Goal: Use online tool/utility: Utilize a website feature to perform a specific function

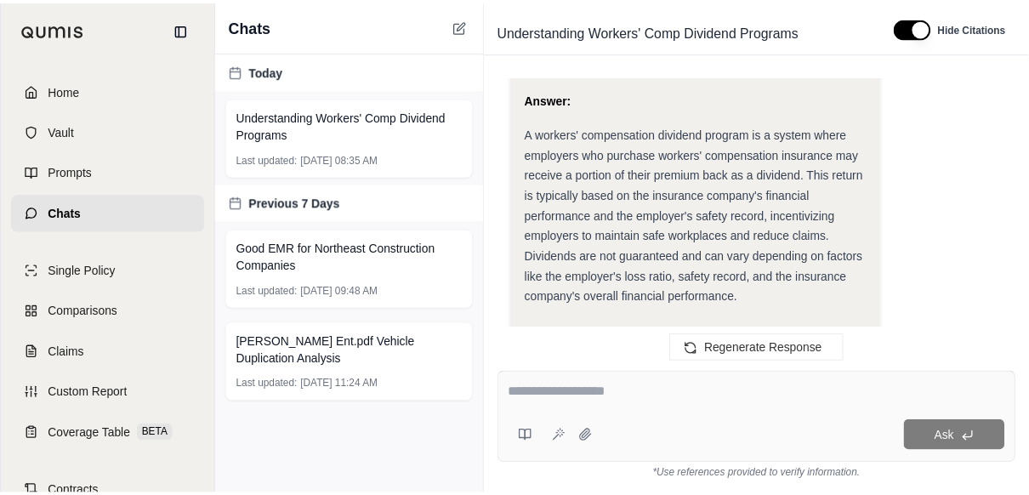
scroll to position [1629, 0]
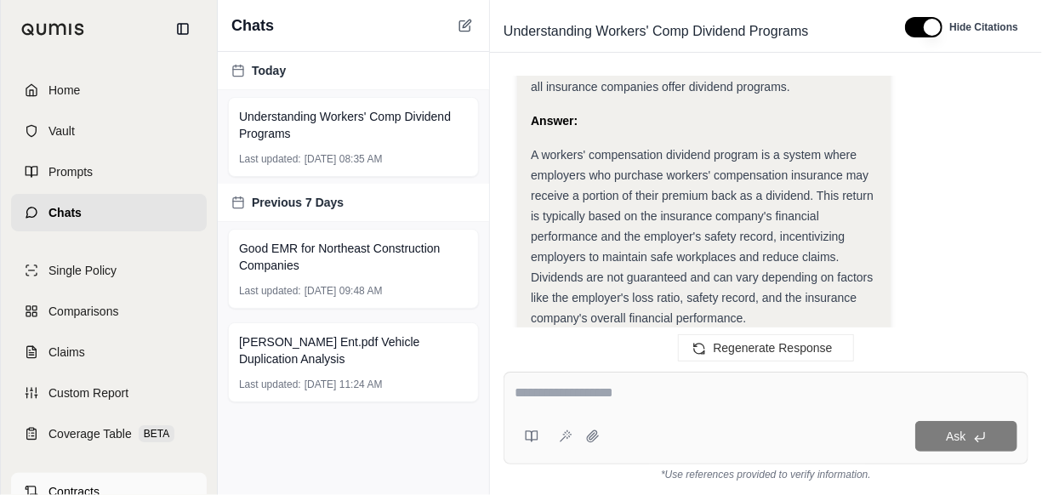
click at [73, 486] on span "Contracts" at bounding box center [73, 491] width 51 height 17
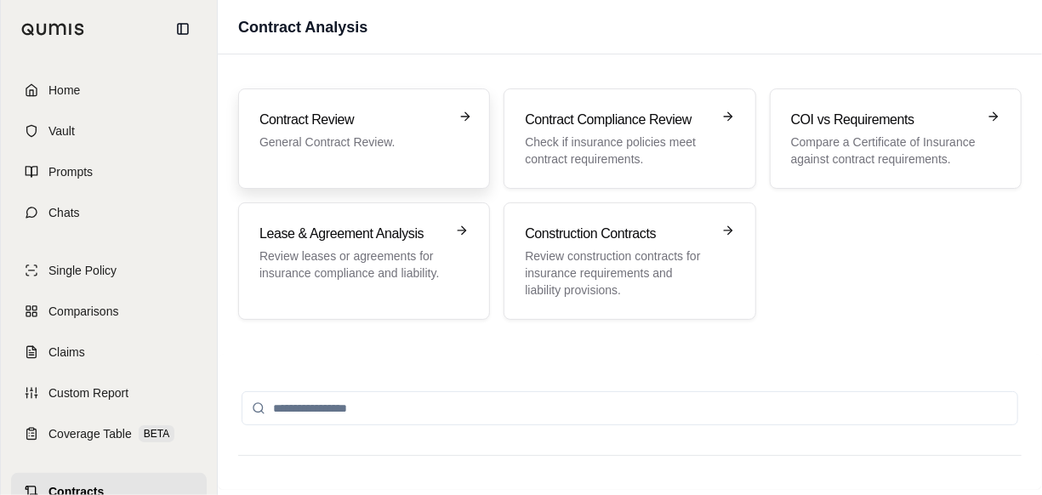
click at [361, 130] on div "Contract Review General Contract Review." at bounding box center [351, 130] width 185 height 41
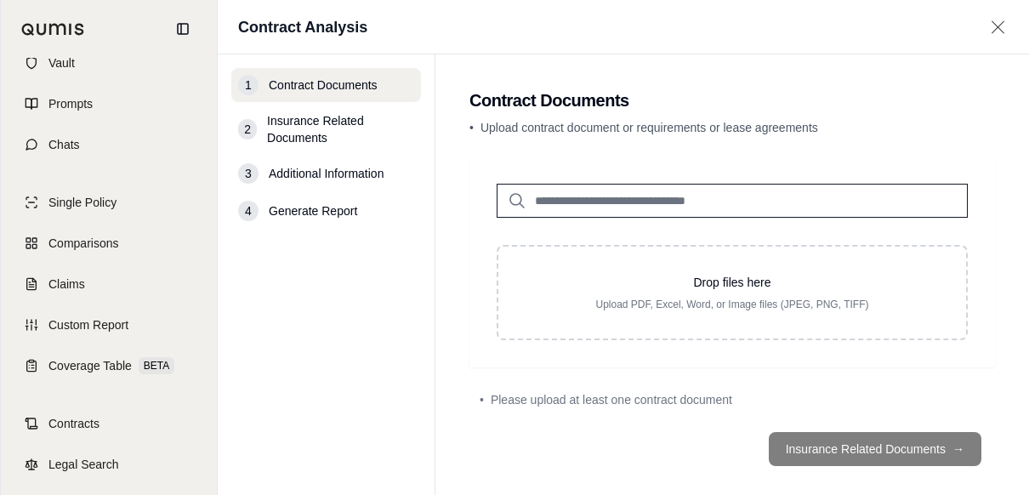
scroll to position [83, 0]
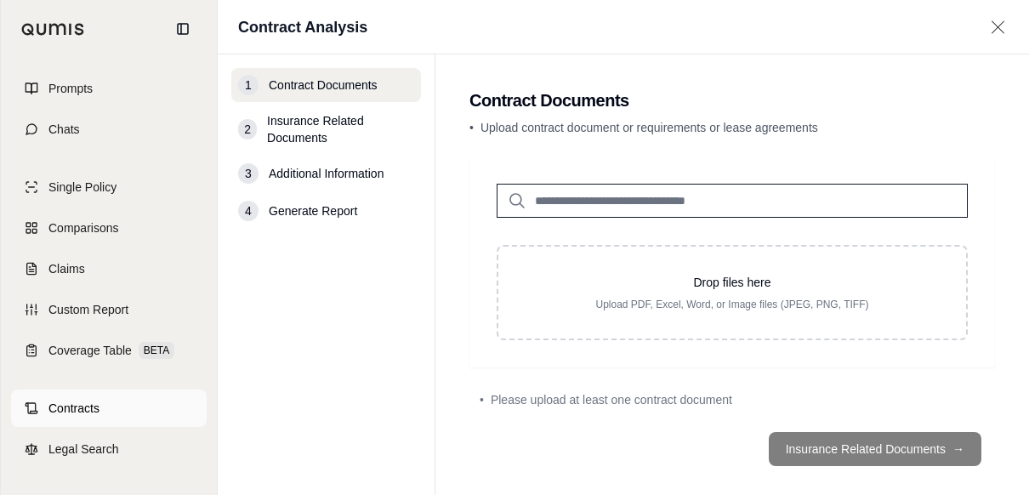
click at [93, 412] on span "Contracts" at bounding box center [73, 408] width 51 height 17
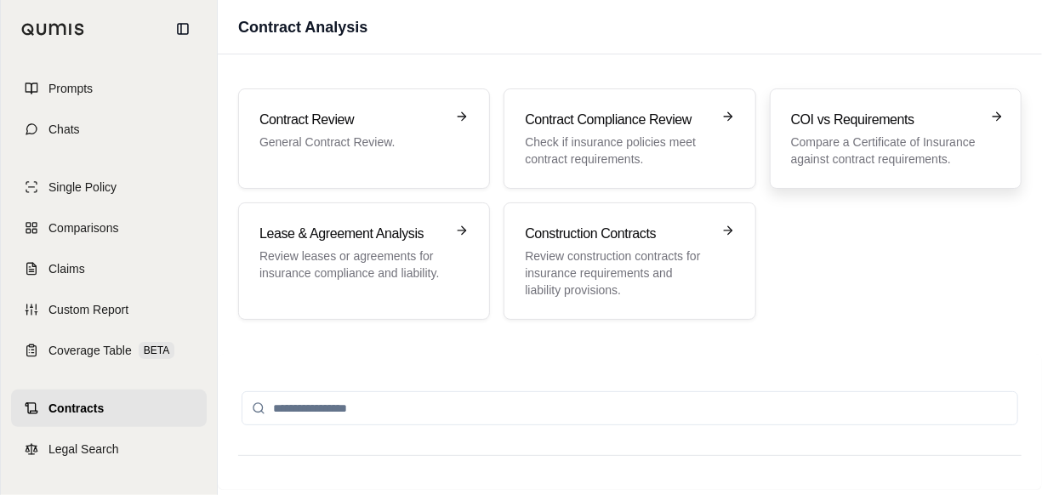
click at [857, 146] on p "Compare a Certificate of Insurance against contract requirements." at bounding box center [883, 151] width 185 height 34
